Goal: Information Seeking & Learning: Compare options

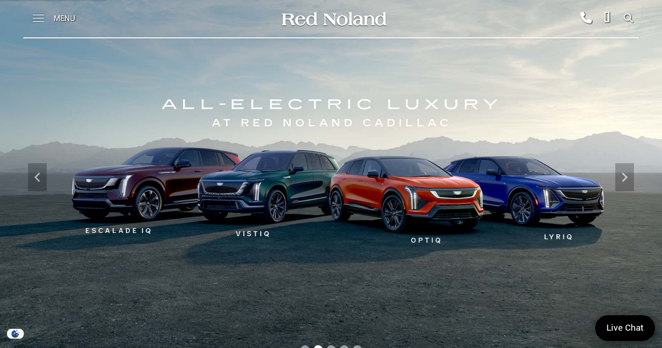
click at [40, 15] on span at bounding box center [39, 14] width 12 height 1
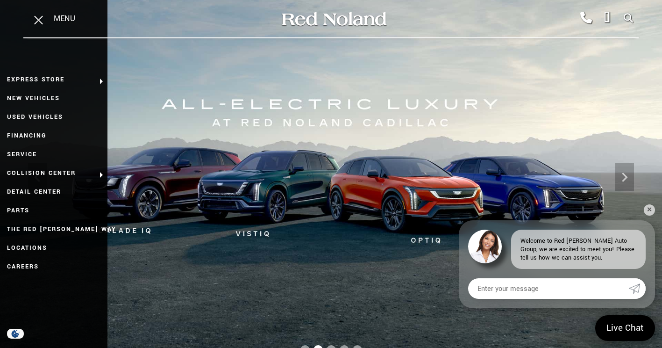
click at [292, 211] on img at bounding box center [331, 177] width 662 height 372
click at [340, 171] on img at bounding box center [331, 177] width 662 height 372
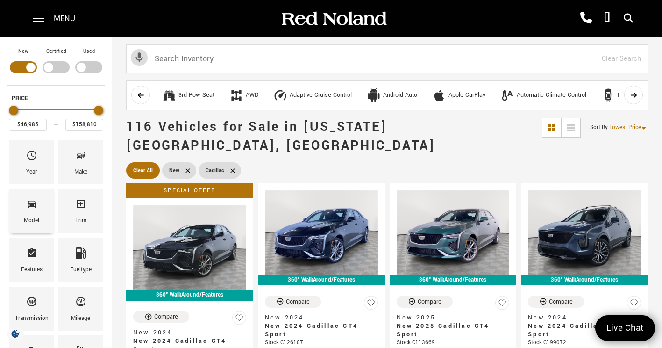
click at [36, 207] on icon "Model" at bounding box center [31, 203] width 11 height 11
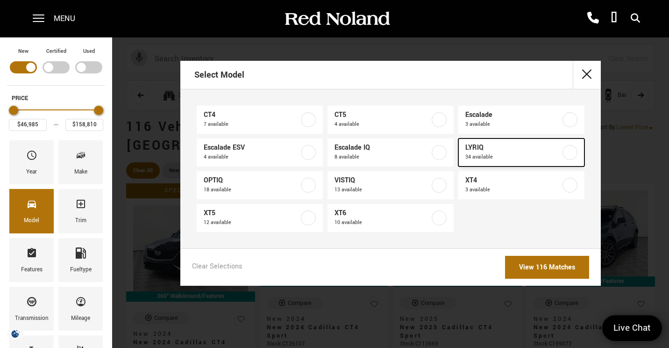
click at [572, 152] on label at bounding box center [570, 152] width 15 height 15
type input "$64,289"
type input "$91,110"
checkbox input "true"
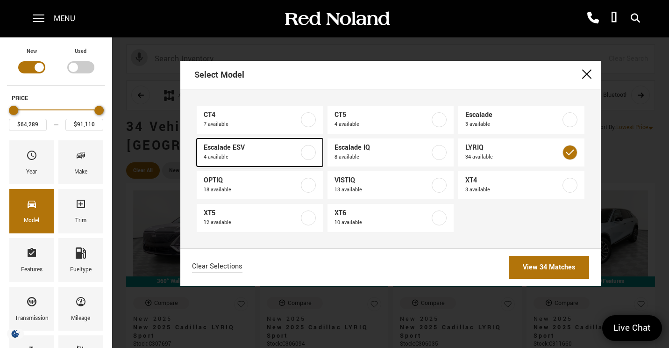
click at [265, 156] on span "4 available" at bounding box center [251, 156] width 95 height 9
type input "$143,269"
checkbox input "true"
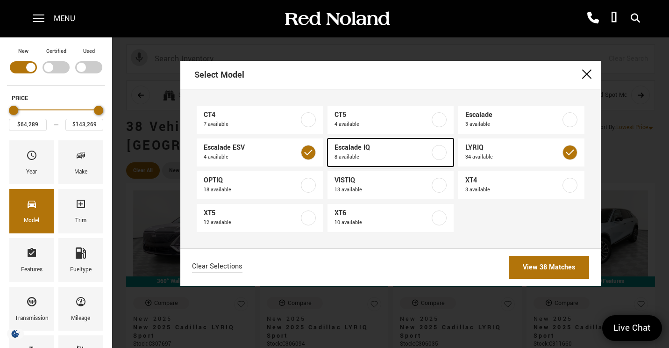
click at [421, 157] on span "8 available" at bounding box center [382, 156] width 95 height 9
type input "$158,810"
checkbox input "true"
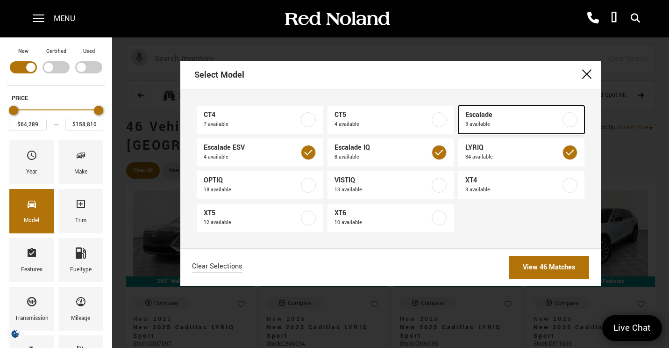
click at [518, 120] on span "3 available" at bounding box center [512, 124] width 95 height 9
checkbox input "true"
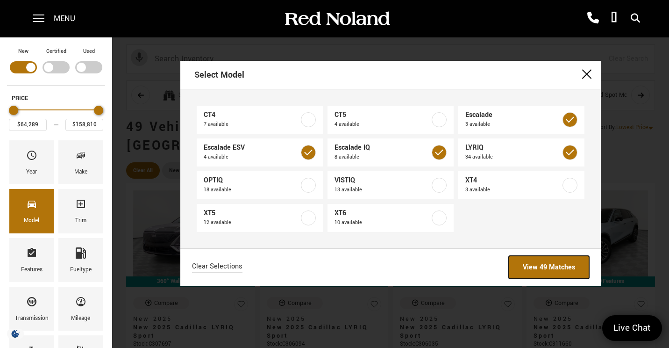
click at [530, 265] on link "View 49 Matches" at bounding box center [549, 267] width 80 height 23
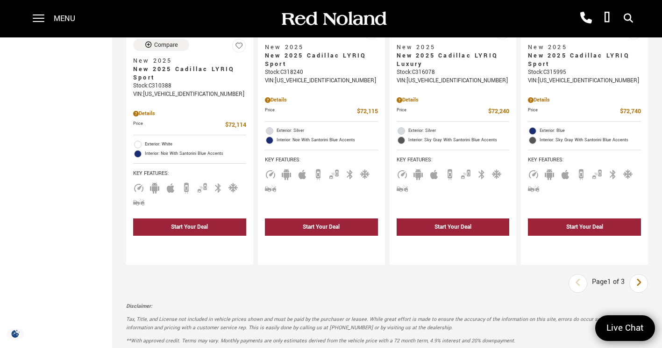
scroll to position [1629, 0]
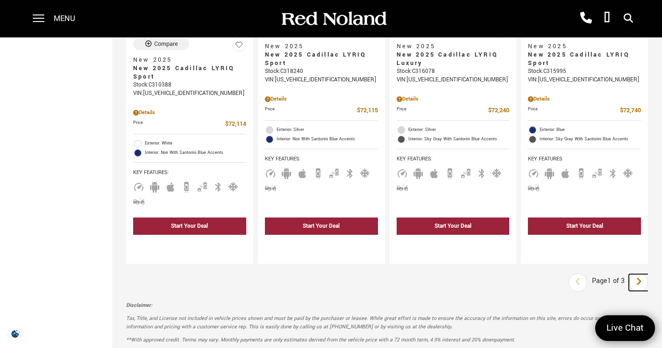
click at [642, 274] on icon "next page" at bounding box center [639, 281] width 6 height 15
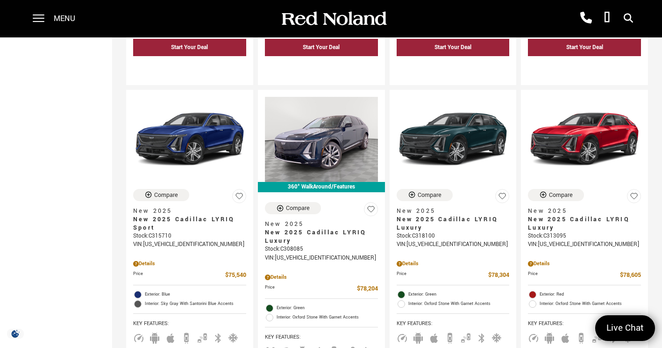
scroll to position [430, 0]
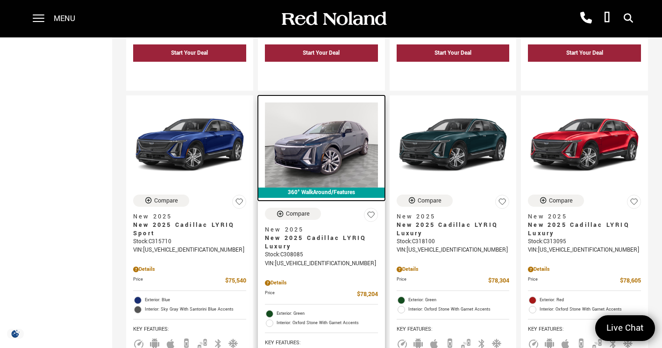
click at [338, 136] on img at bounding box center [321, 144] width 113 height 85
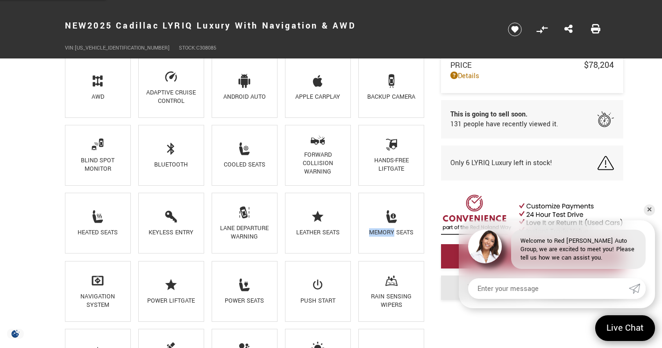
scroll to position [648, 0]
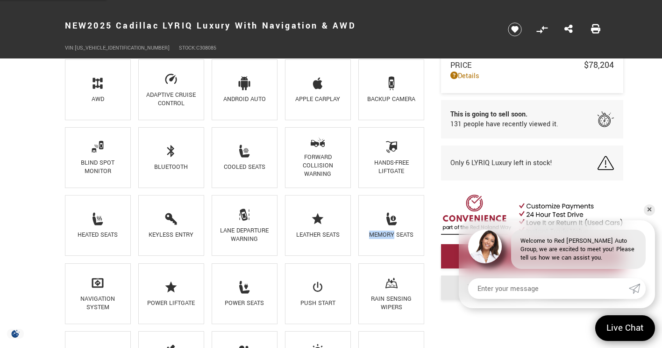
click at [449, 323] on div "Key Features AWD Adaptive Cruise Control Android Auto Apple CarPlay Backup Came…" at bounding box center [331, 251] width 561 height 431
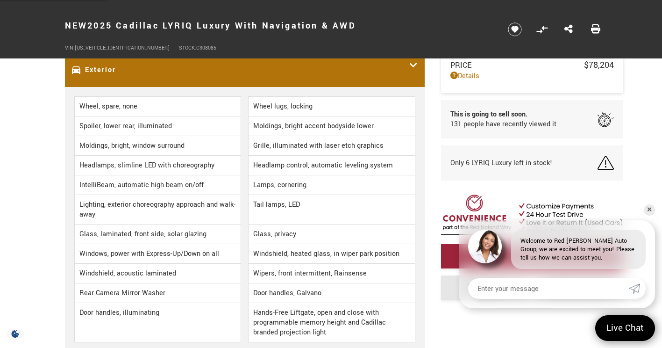
scroll to position [1214, 0]
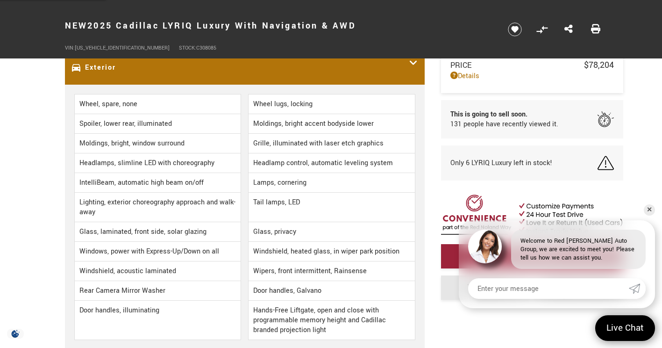
click at [395, 288] on li "Door handles, Galvano" at bounding box center [331, 291] width 167 height 20
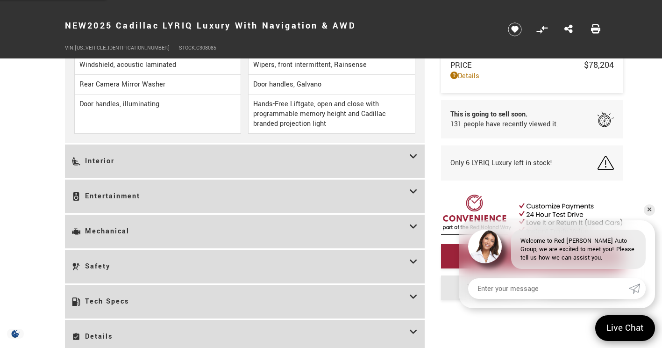
scroll to position [1420, 0]
click at [421, 184] on div "Entertainment" at bounding box center [245, 196] width 360 height 34
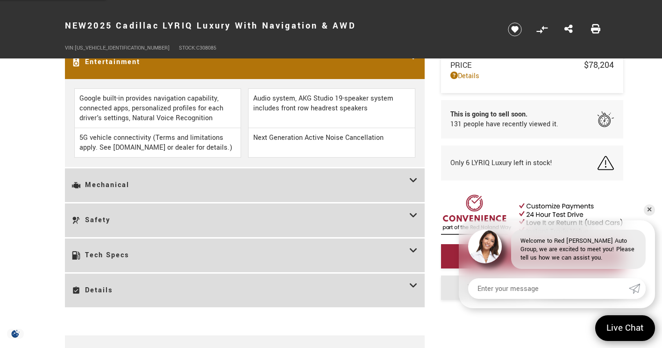
scroll to position [1291, 0]
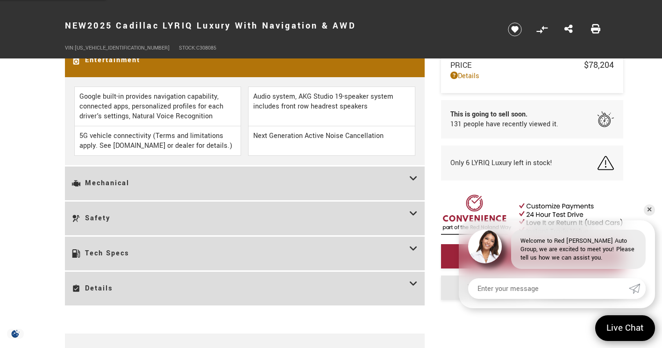
click at [417, 280] on icon at bounding box center [413, 289] width 8 height 20
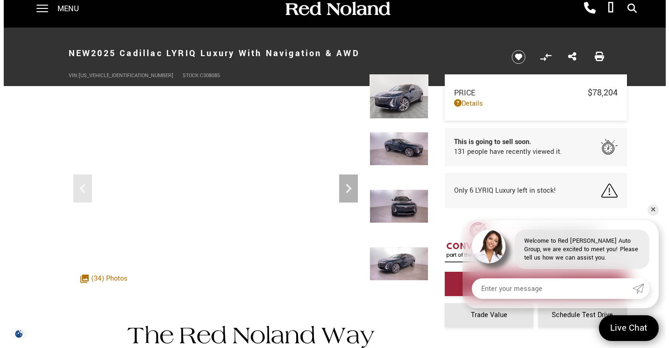
scroll to position [0, 0]
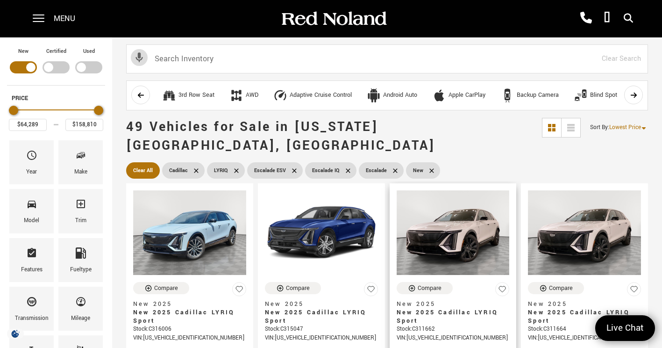
scroll to position [430, 0]
